Goal: Task Accomplishment & Management: Use online tool/utility

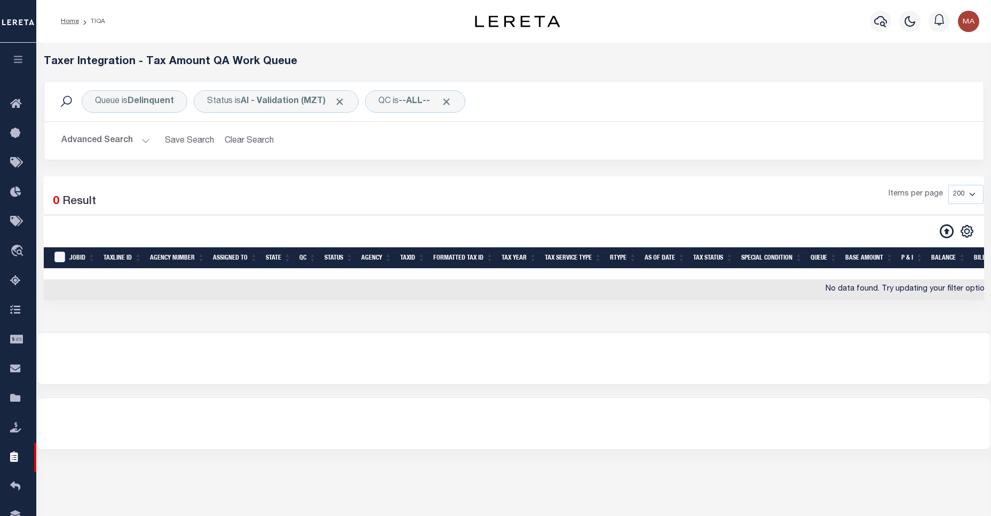
select select "200"
click at [290, 104] on b "AI - Validation (MZT)" at bounding box center [293, 101] width 105 height 9
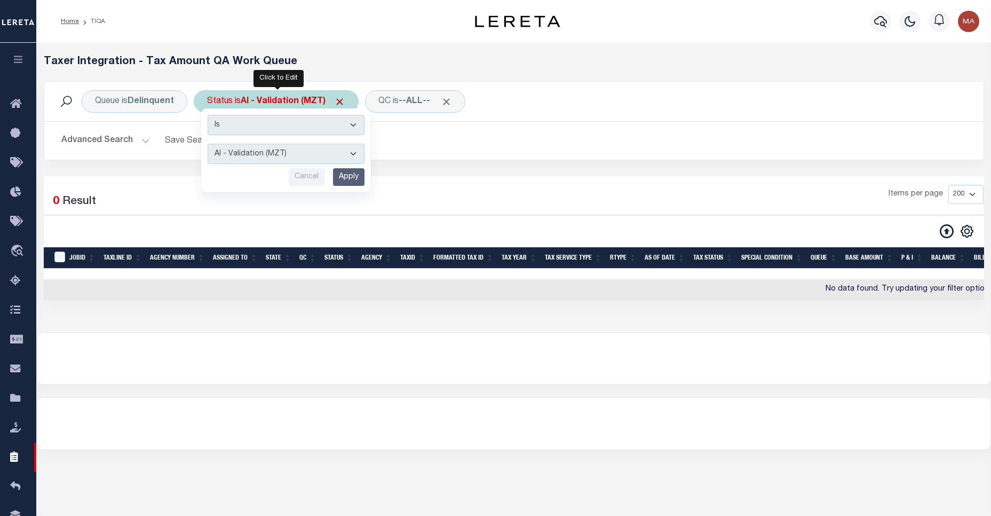
click at [283, 157] on select "AI - Bot Exception (ERR) AI - Bot Running (PLA) AI - Failed QA (FQA) AI - Prep …" at bounding box center [286, 154] width 157 height 20
select select "PLA"
click at [208, 144] on select "AI - Bot Exception (ERR) AI - Bot Running (PLA) AI - Failed QA (FQA) AI - Prep …" at bounding box center [286, 154] width 157 height 20
click at [345, 184] on input "Apply" at bounding box center [348, 177] width 31 height 18
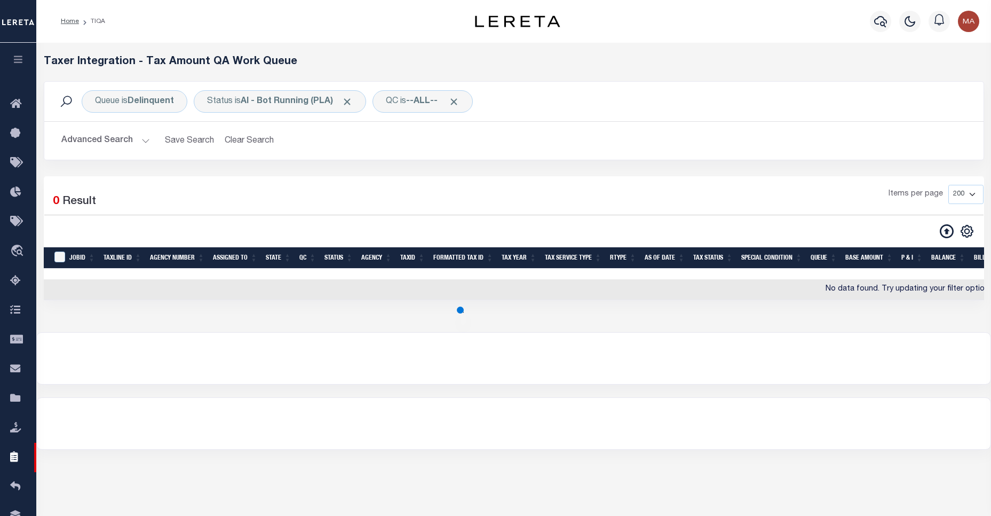
click at [126, 150] on button "Advanced Search" at bounding box center [105, 140] width 89 height 21
click at [131, 142] on button "Advanced Search" at bounding box center [105, 140] width 89 height 21
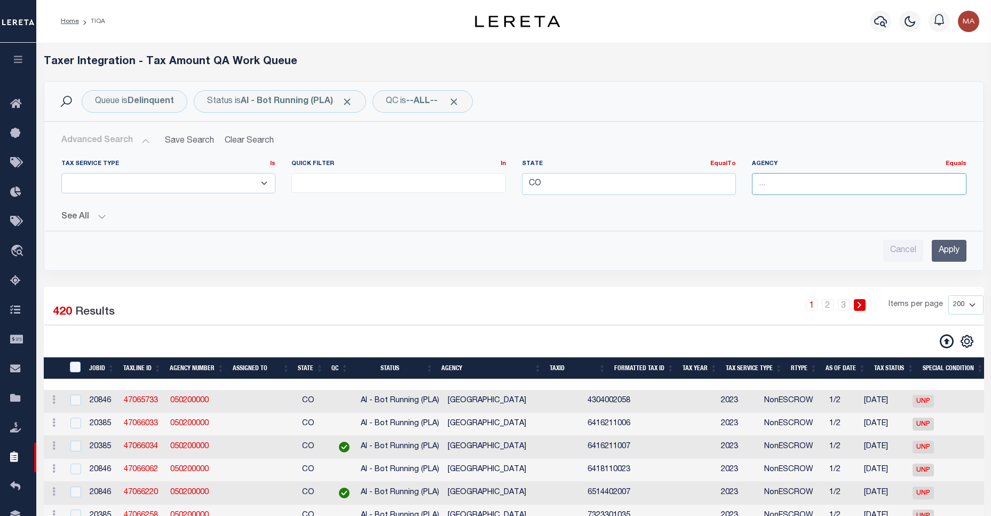
click at [810, 187] on input "text" at bounding box center [859, 184] width 215 height 22
click at [805, 206] on div "[GEOGRAPHIC_DATA]" at bounding box center [858, 203] width 213 height 17
type input "[GEOGRAPHIC_DATA]"
click at [933, 244] on input "Apply" at bounding box center [949, 251] width 35 height 22
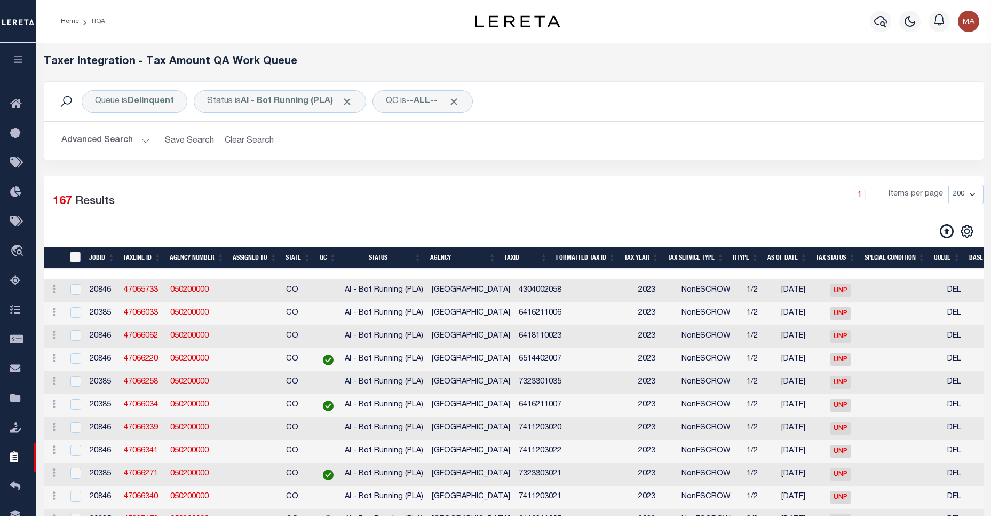
click at [75, 257] on input "TaxID" at bounding box center [75, 256] width 11 height 11
checkbox input "true"
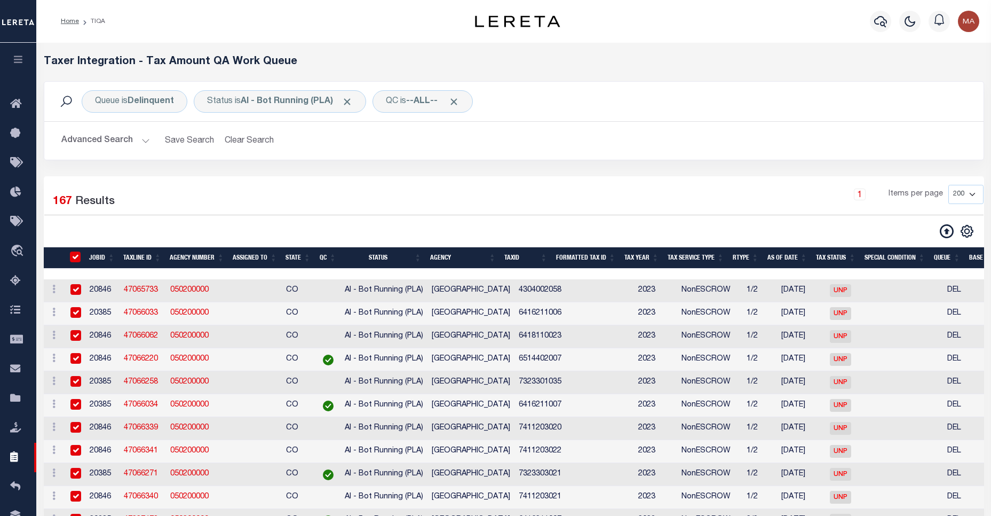
checkbox input "true"
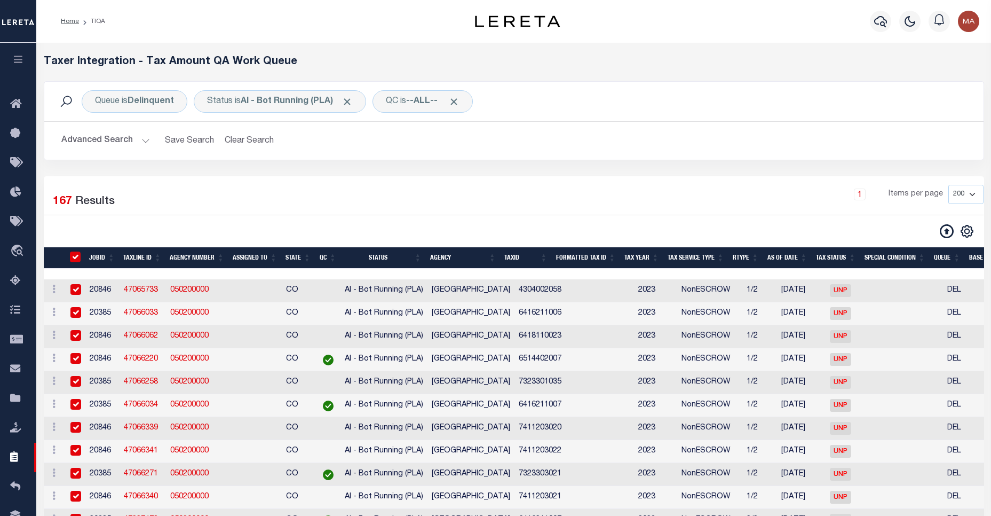
checkbox input "true"
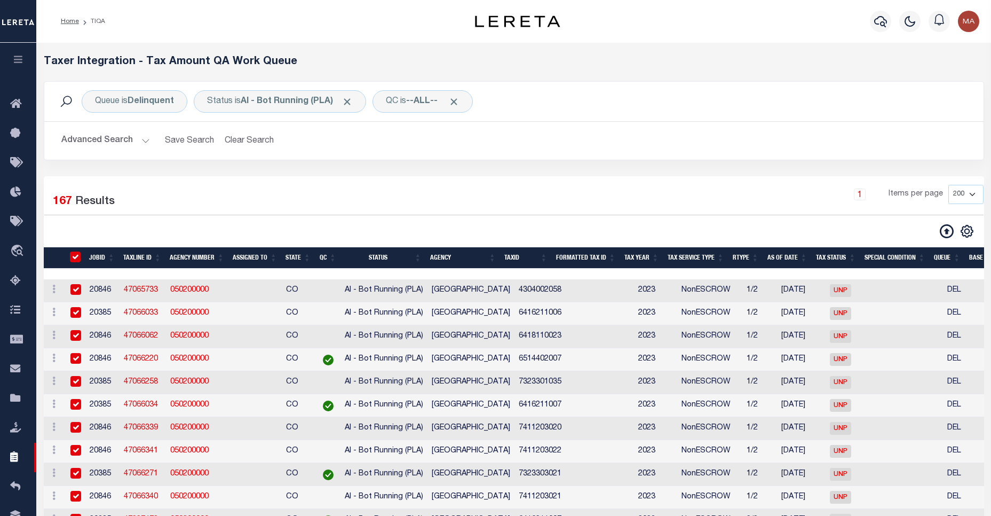
checkbox input "true"
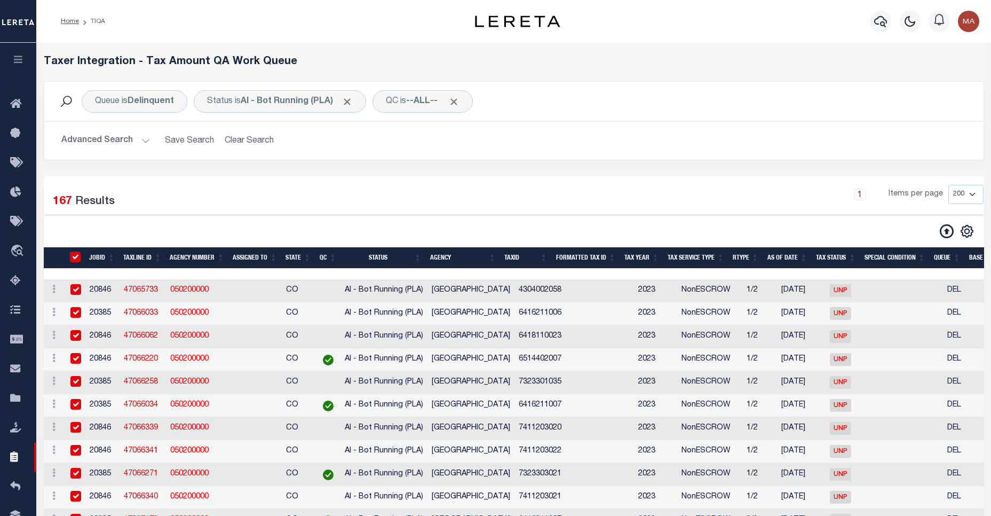
checkbox input "true"
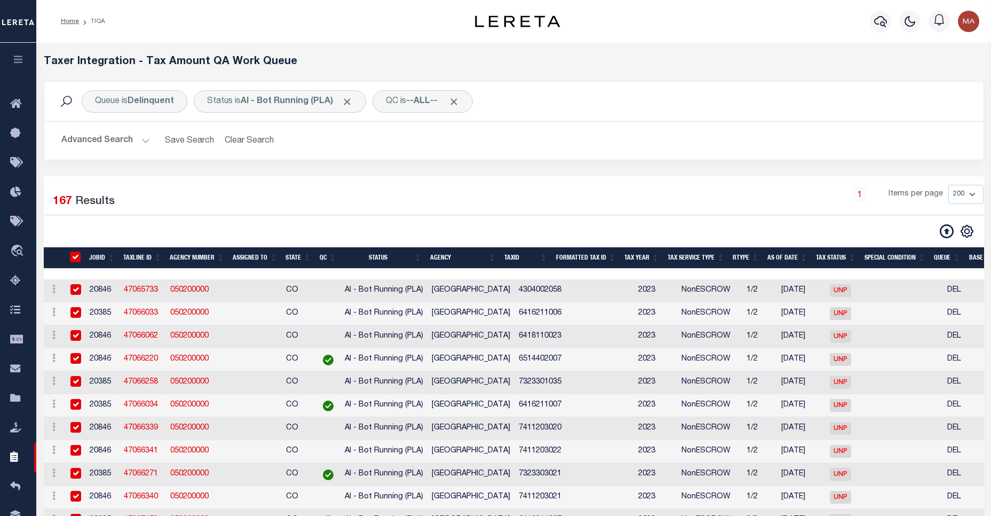
checkbox input "true"
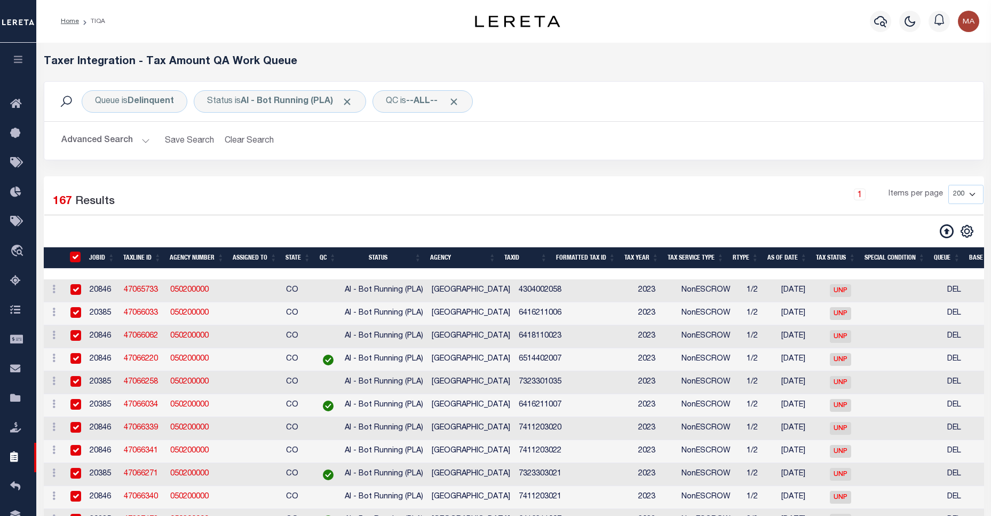
checkbox input "true"
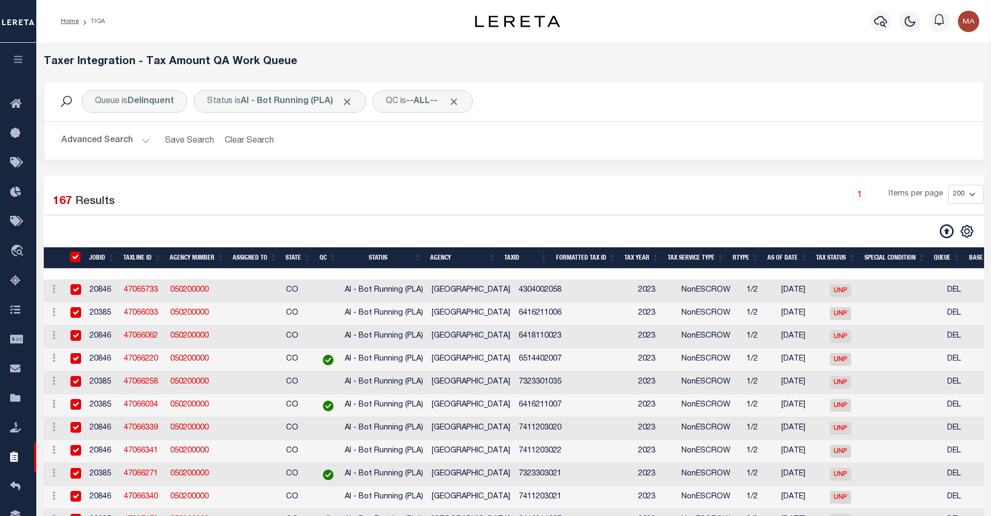
checkbox input "true"
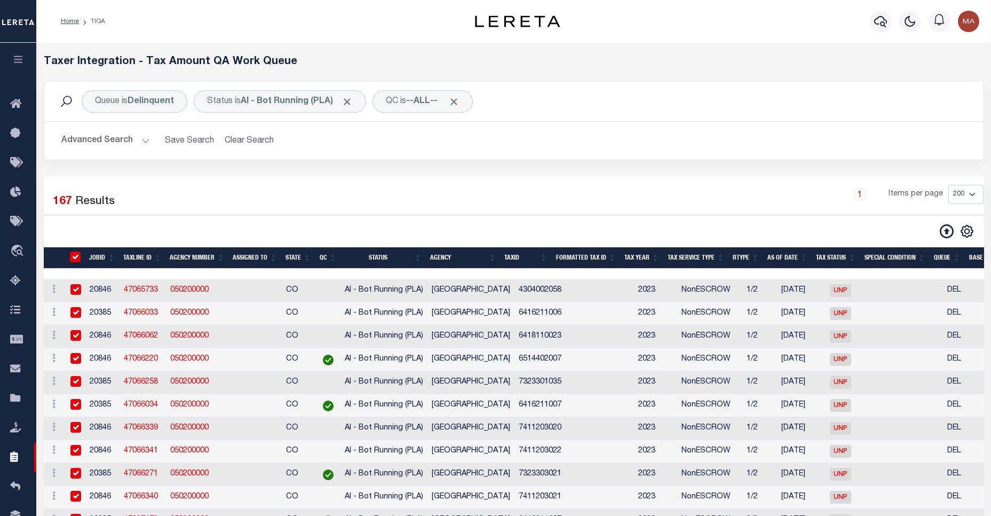
checkbox input "true"
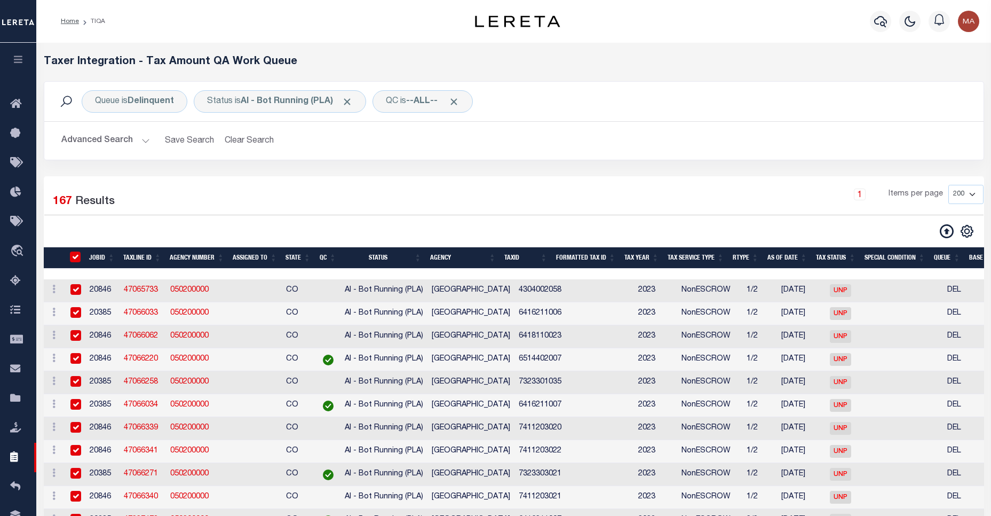
checkbox input "true"
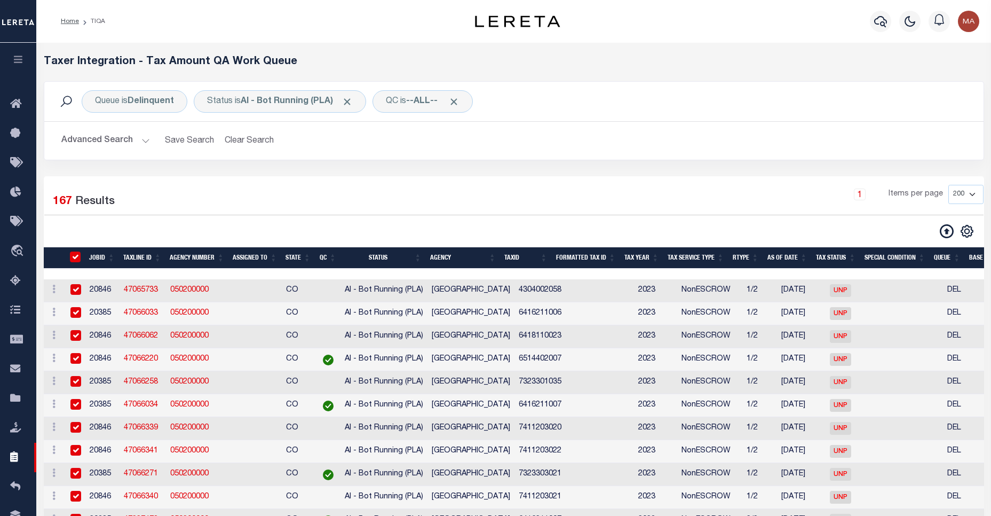
checkbox input "true"
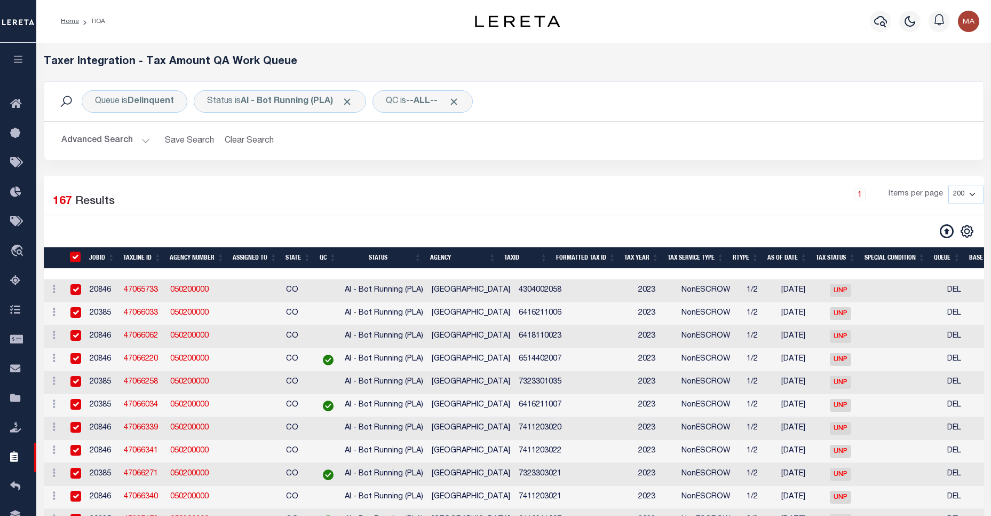
checkbox input "true"
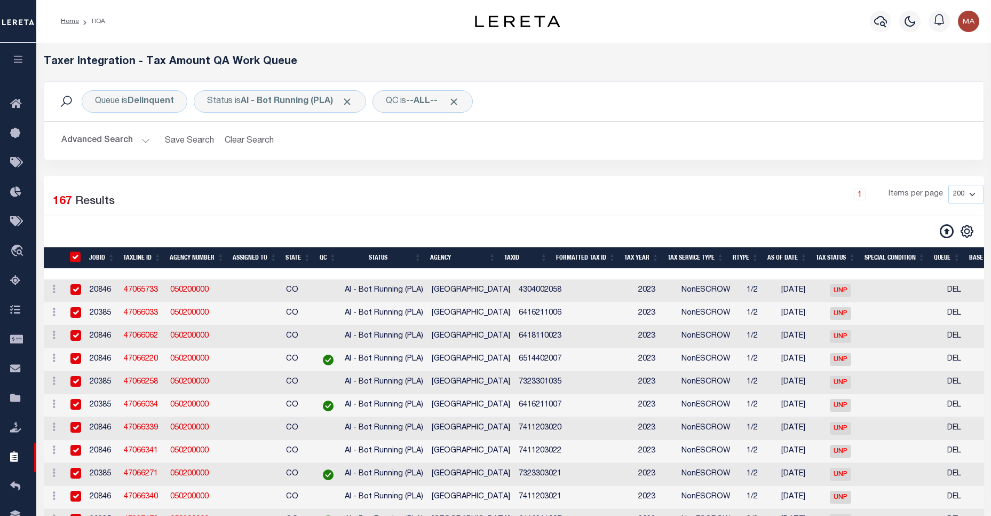
checkbox input "true"
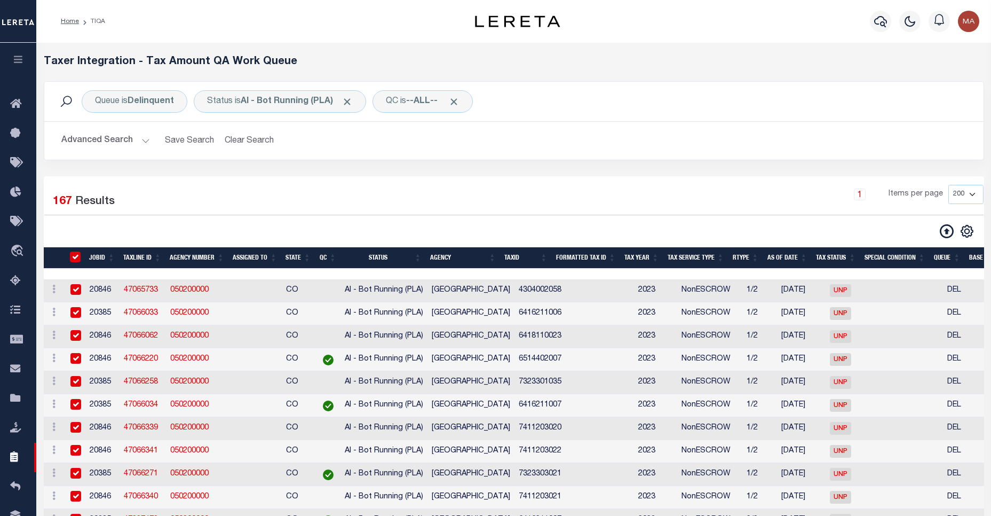
checkbox input "true"
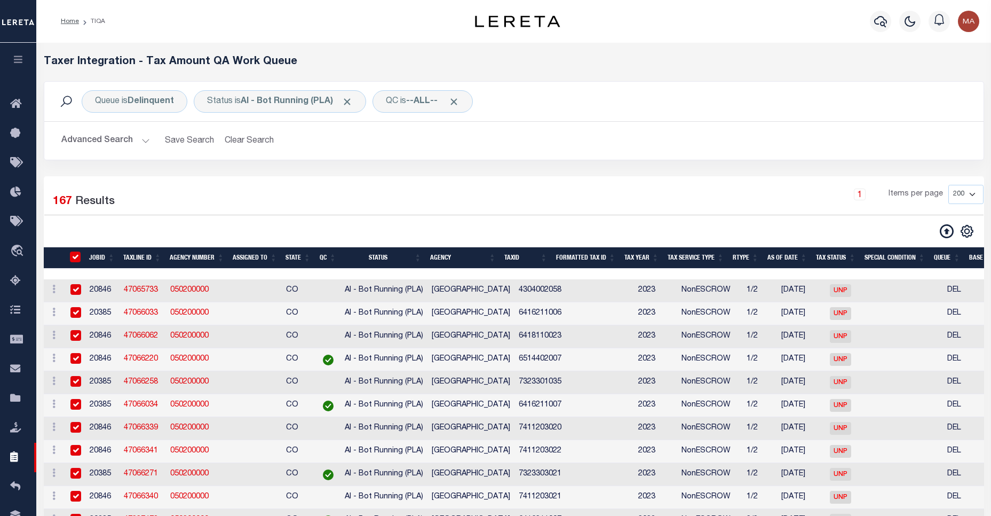
checkbox input "true"
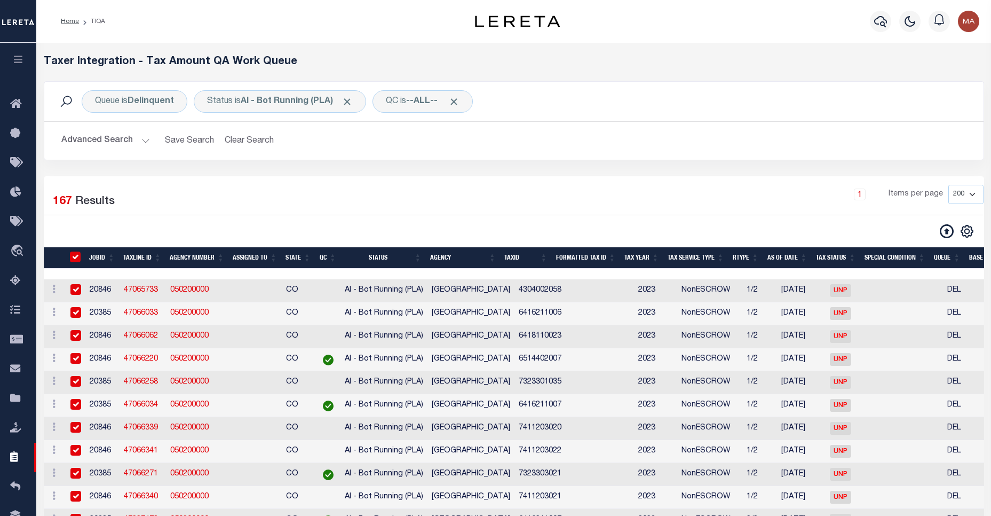
checkbox input "true"
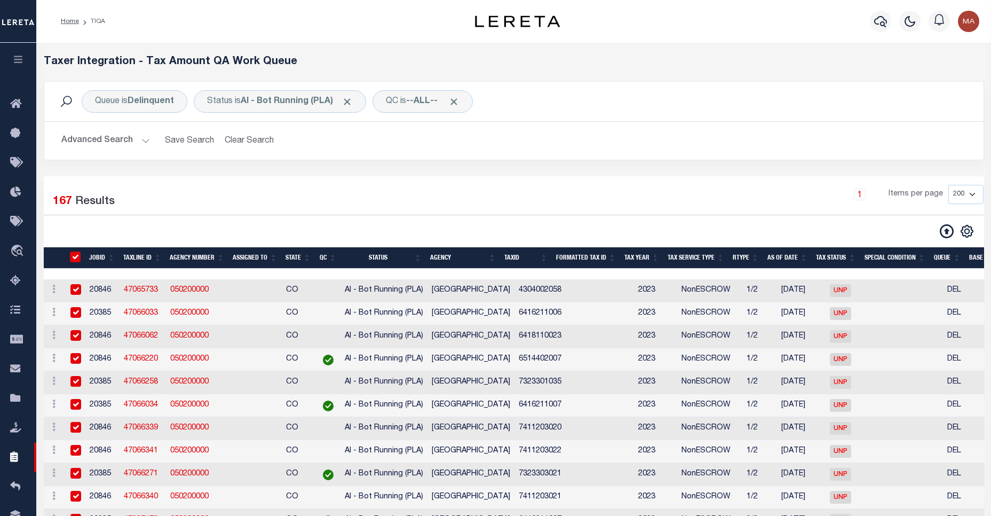
checkbox input "true"
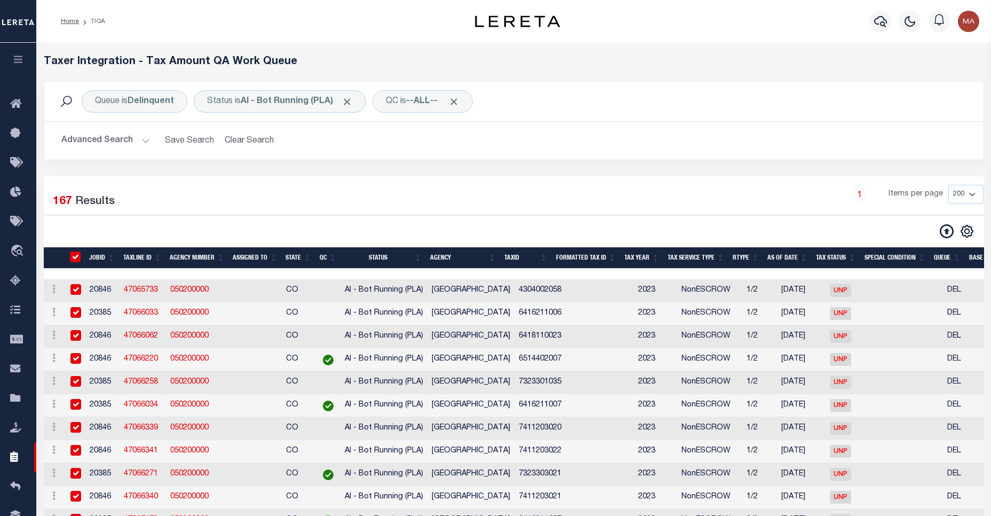
checkbox input "true"
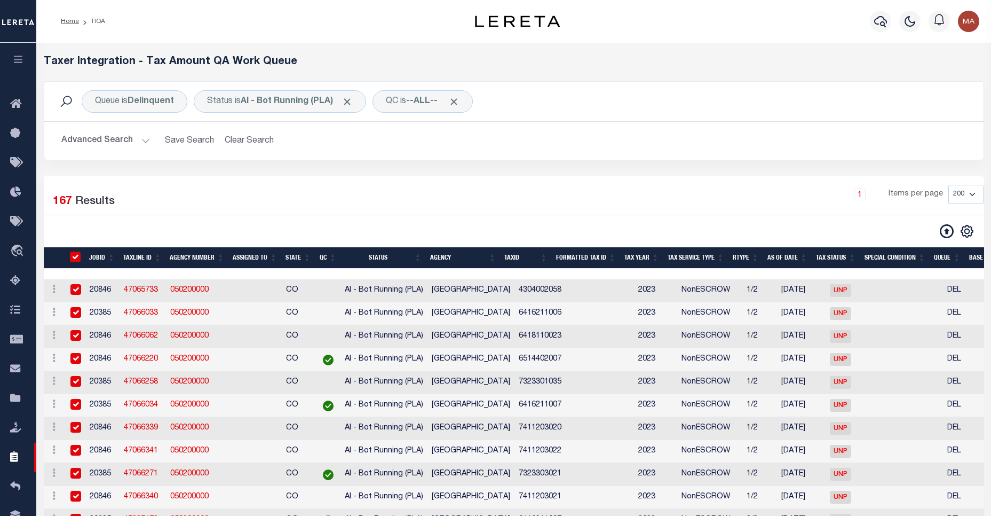
checkbox input "true"
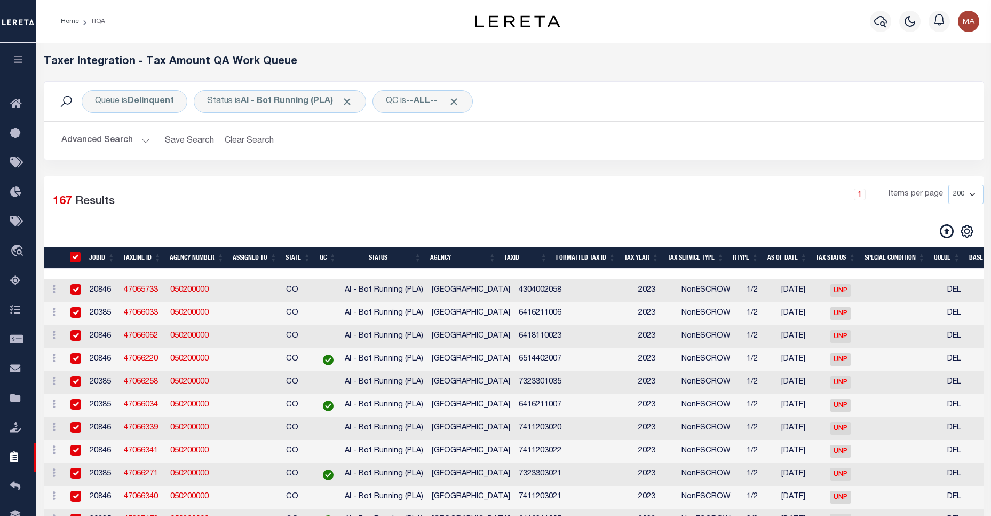
checkbox input "true"
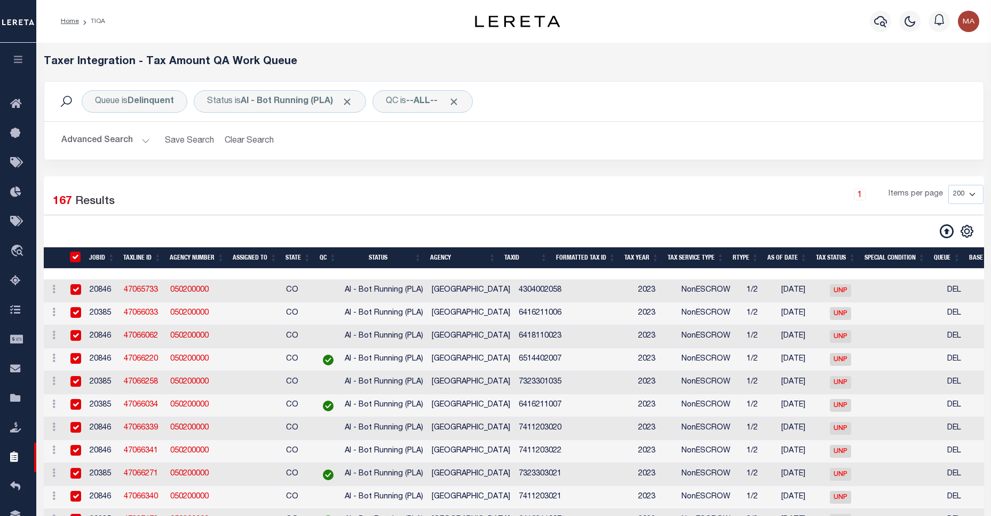
checkbox input "true"
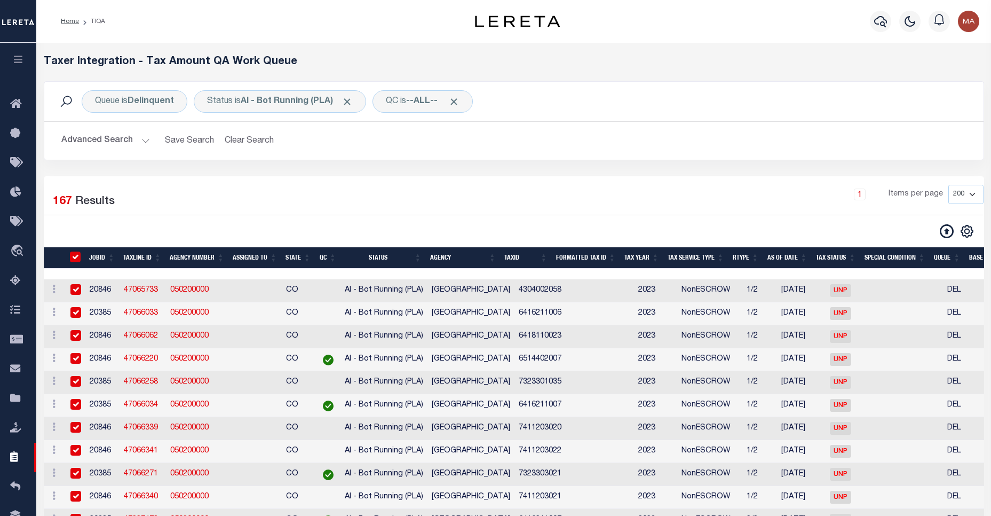
checkbox input "true"
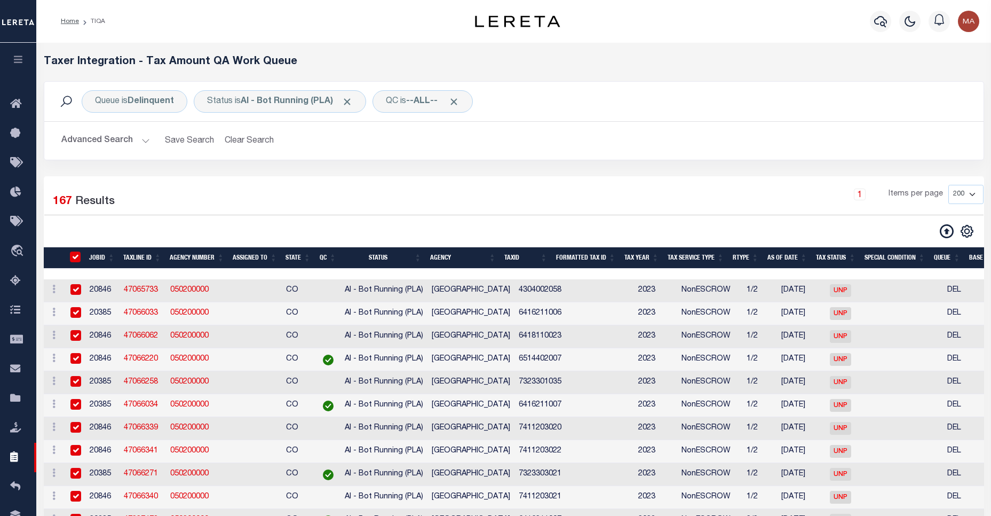
checkbox input "true"
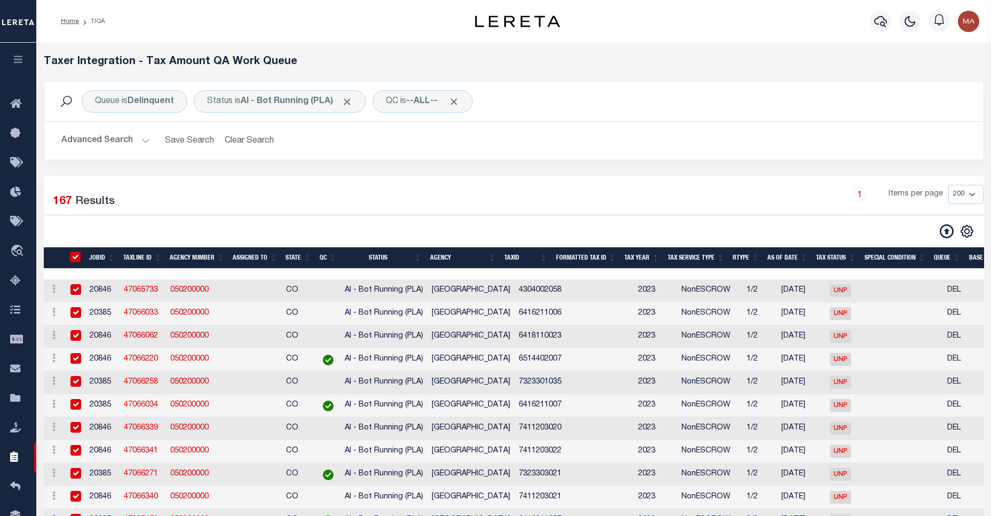
checkbox input "true"
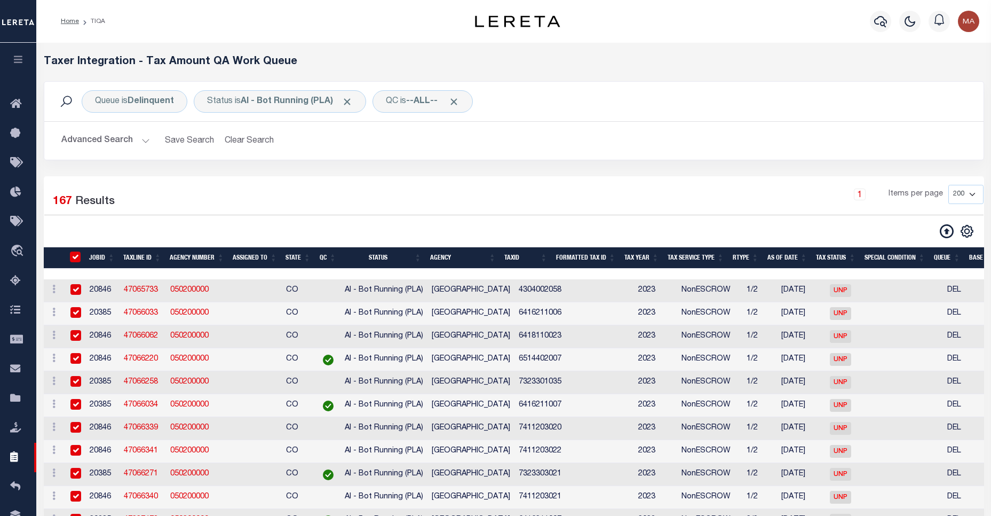
checkbox input "true"
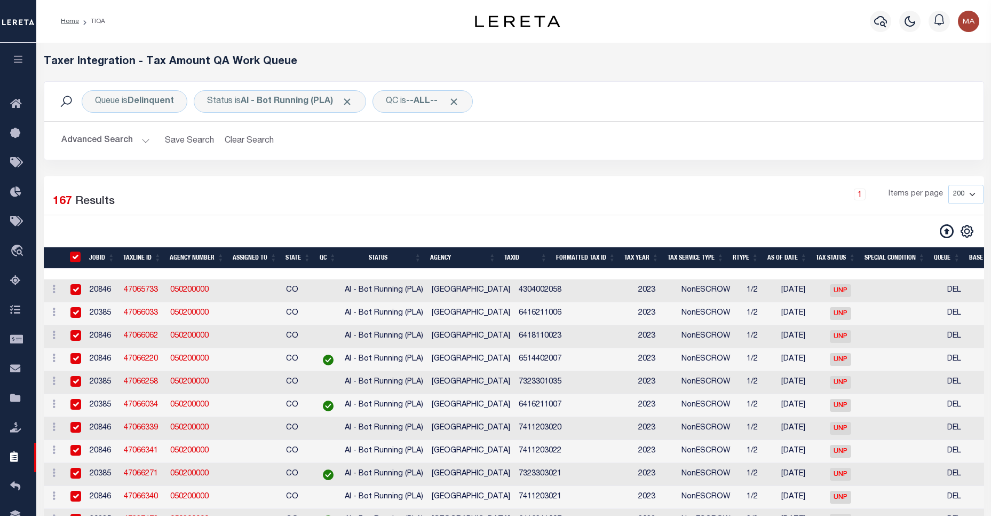
checkbox input "true"
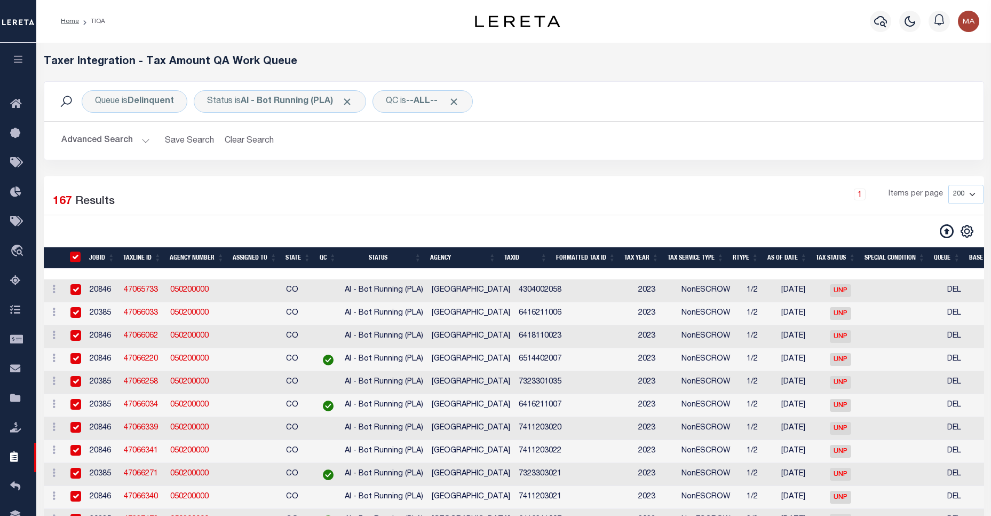
checkbox input "true"
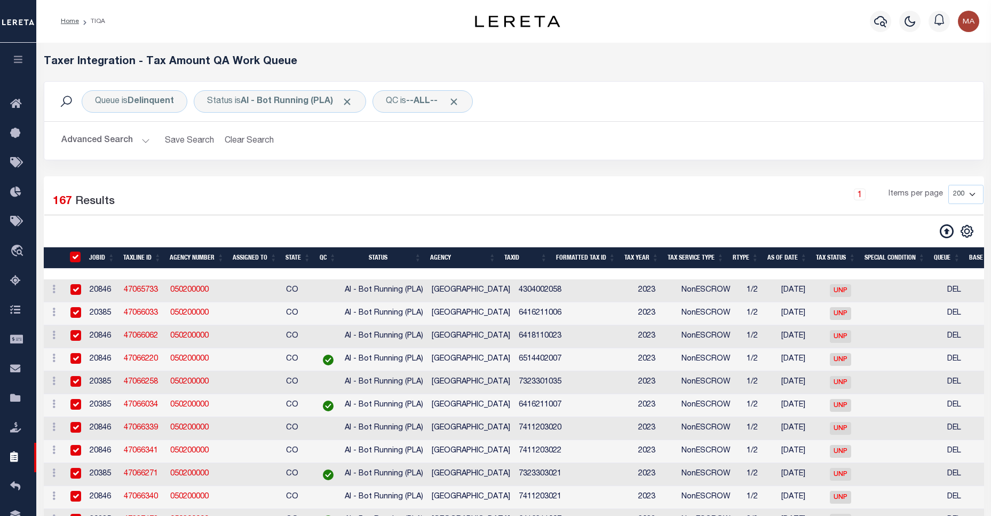
checkbox input "true"
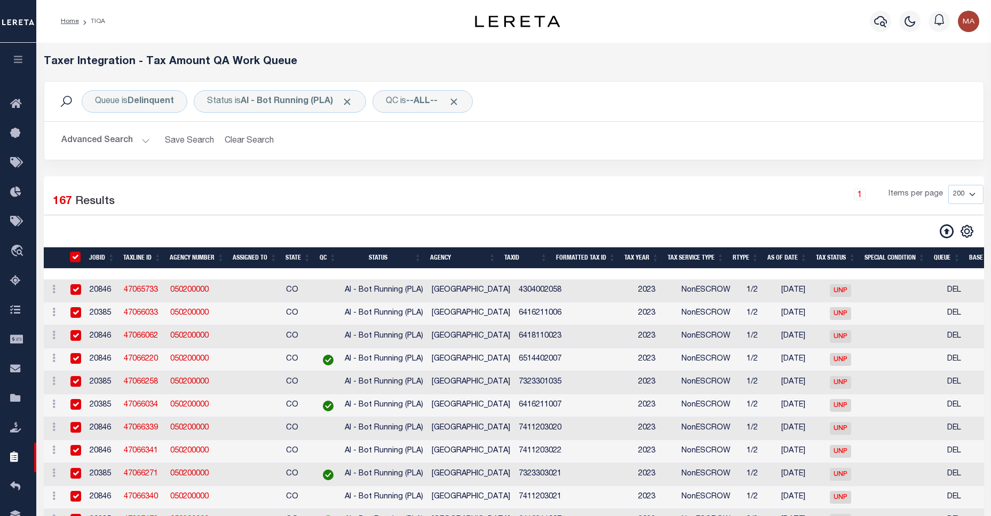
checkbox input "true"
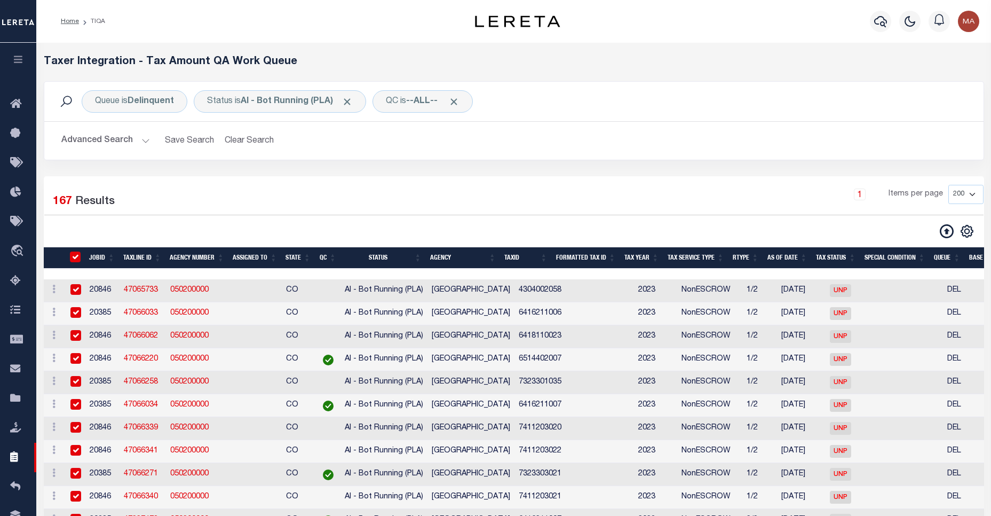
checkbox input "true"
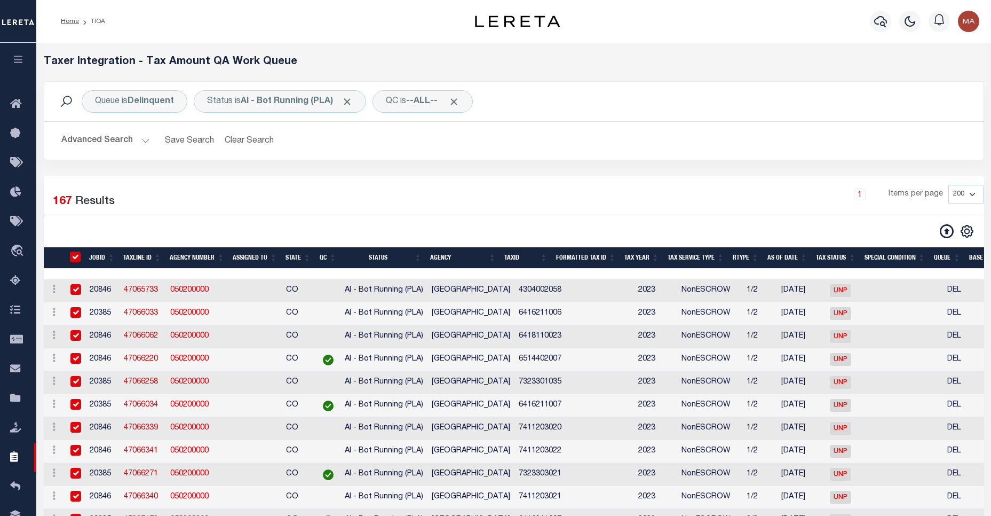
checkbox input "true"
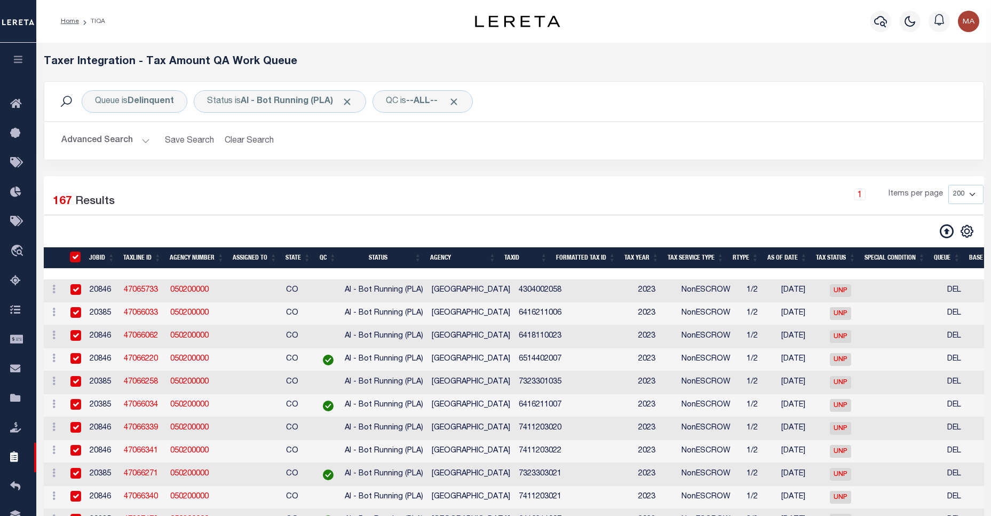
checkbox input "true"
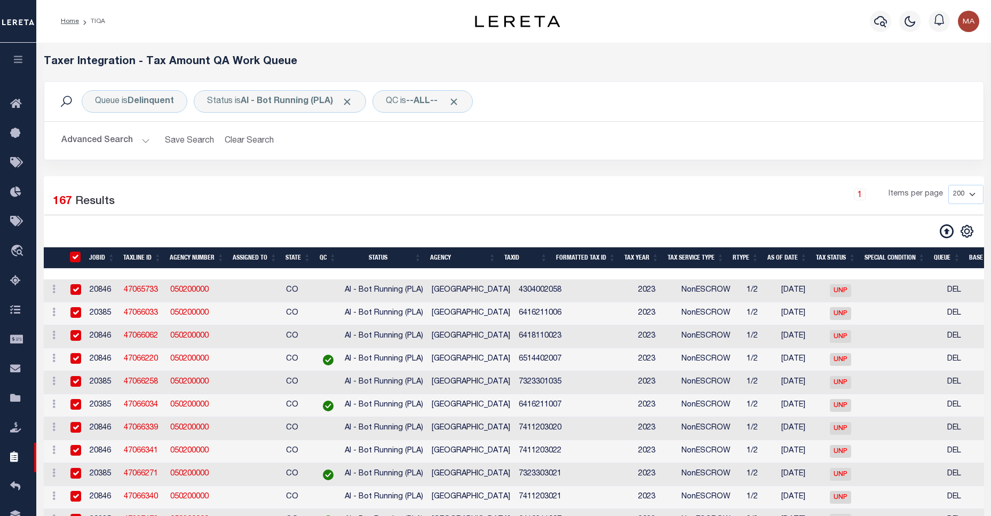
checkbox input "true"
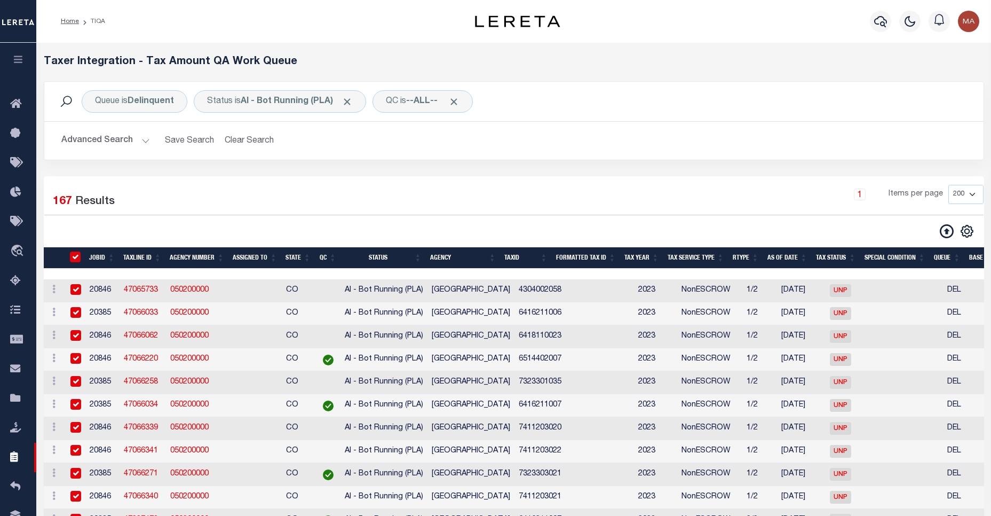
checkbox input "true"
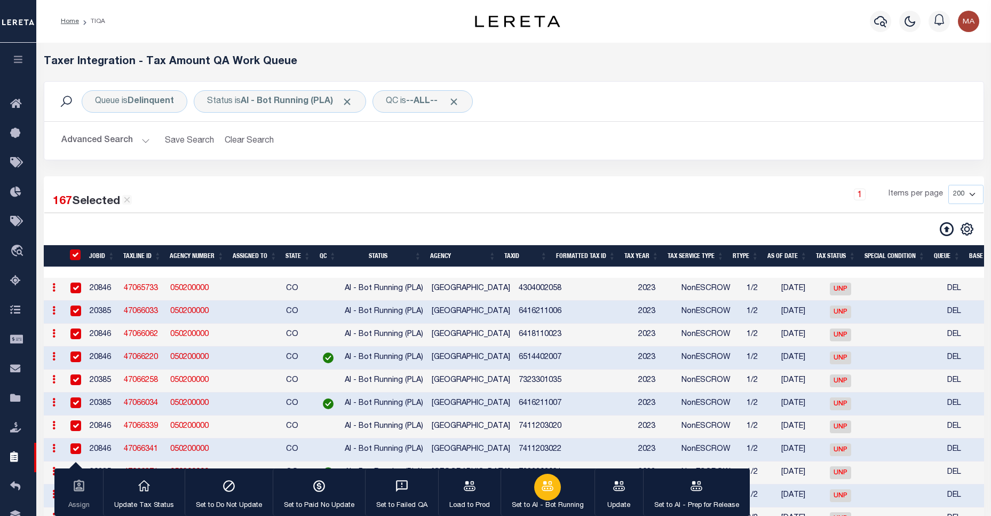
click at [545, 481] on icon "button" at bounding box center [548, 486] width 14 height 14
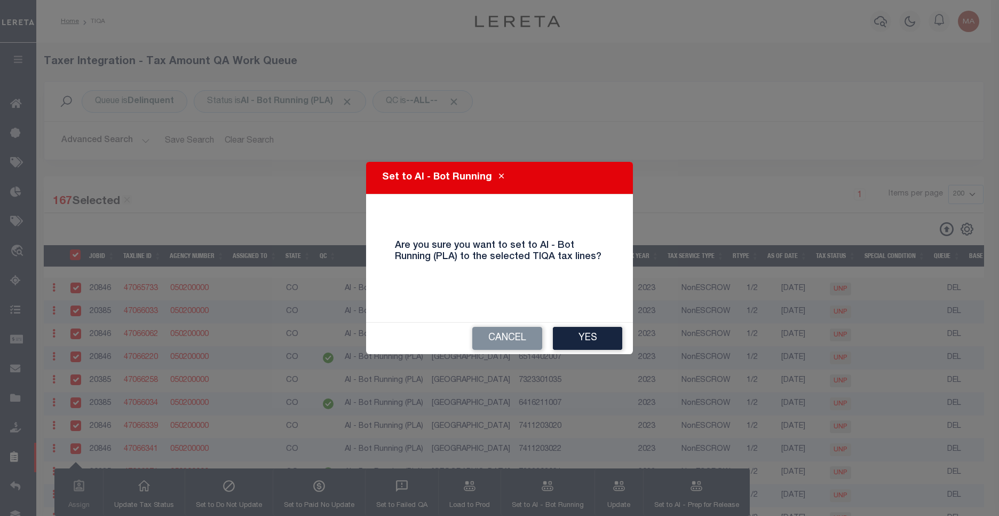
click at [615, 340] on button "Yes" at bounding box center [587, 338] width 69 height 23
